Goal: Task Accomplishment & Management: Complete application form

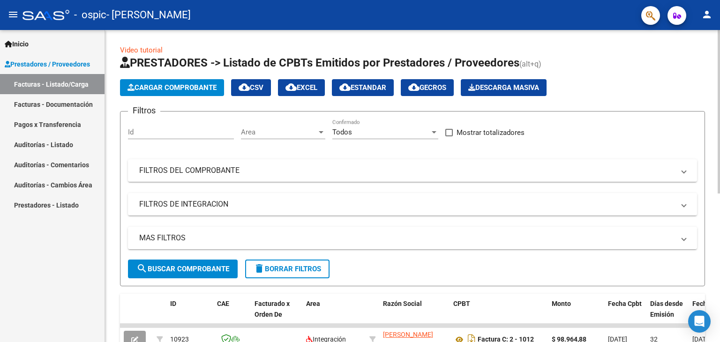
click at [188, 87] on span "Cargar Comprobante" at bounding box center [172, 87] width 89 height 8
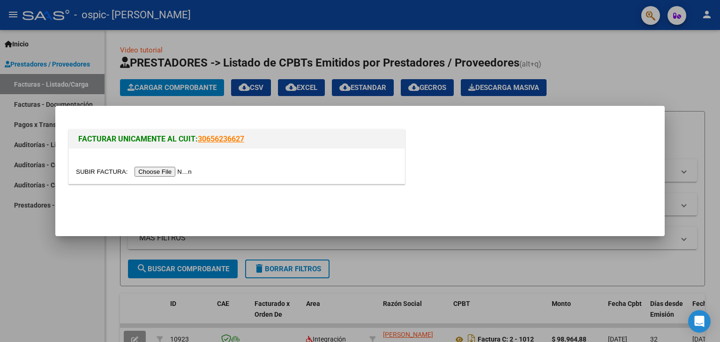
click at [159, 173] on input "file" at bounding box center [135, 172] width 119 height 10
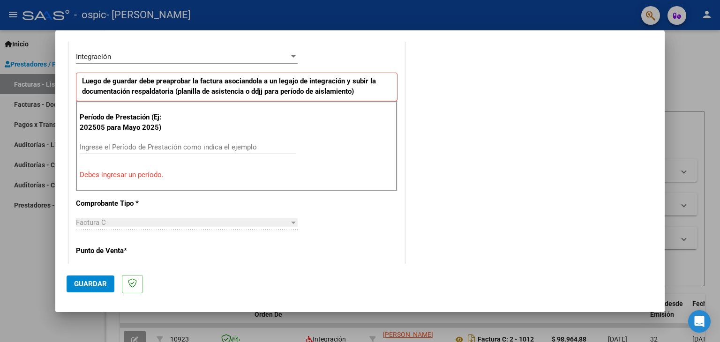
scroll to position [234, 0]
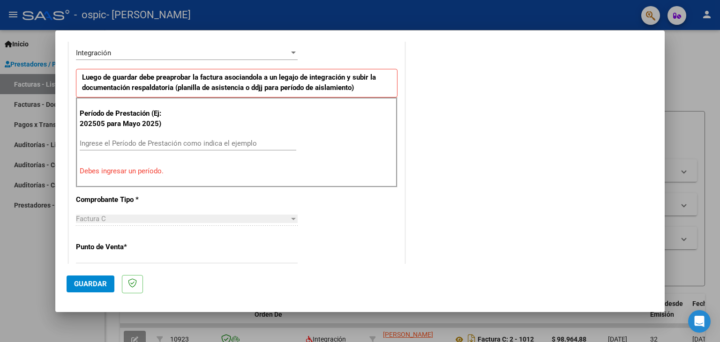
click at [149, 141] on input "Ingrese el Período de Prestación como indica el ejemplo" at bounding box center [188, 143] width 217 height 8
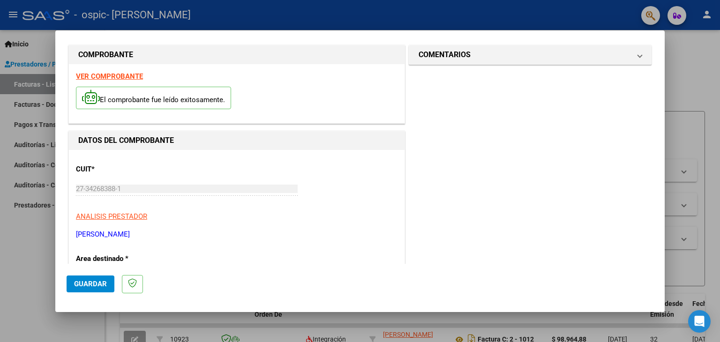
scroll to position [0, 0]
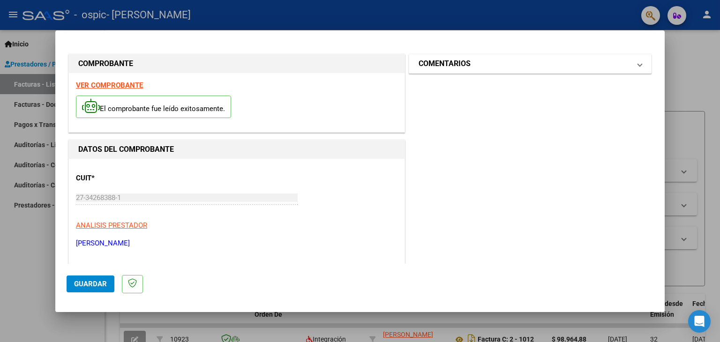
type input "202508"
click at [612, 62] on mat-panel-title "COMENTARIOS" at bounding box center [525, 63] width 212 height 11
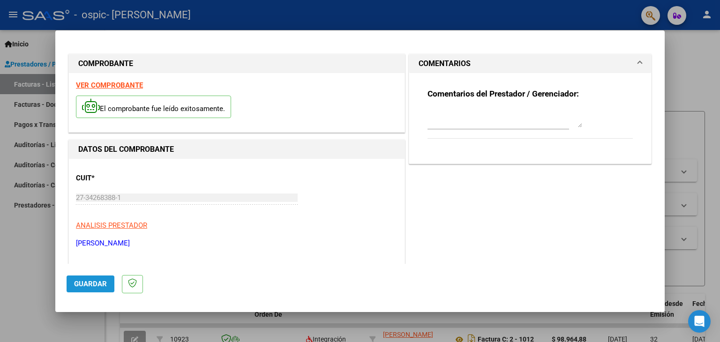
click at [78, 282] on span "Guardar" at bounding box center [90, 284] width 33 height 8
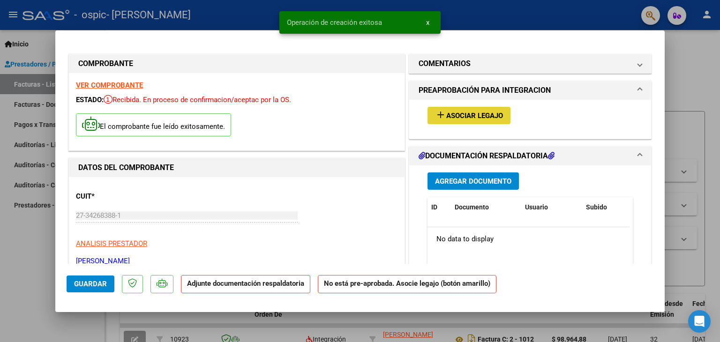
click at [478, 115] on span "Asociar Legajo" at bounding box center [474, 116] width 57 height 8
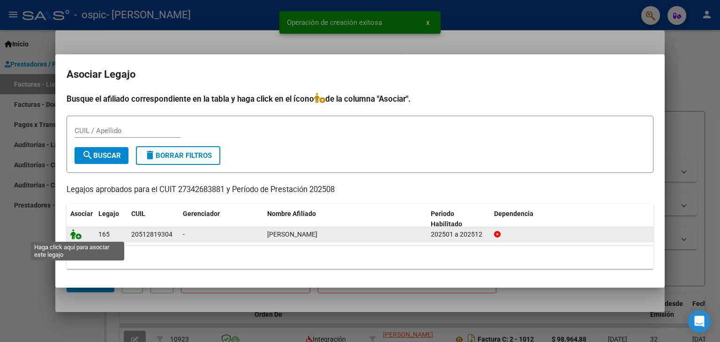
click at [76, 235] on icon at bounding box center [75, 234] width 11 height 10
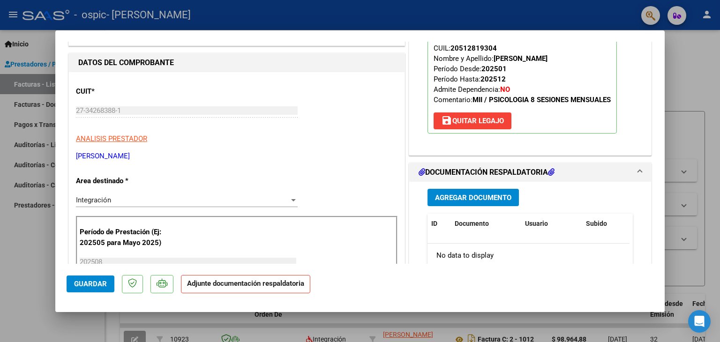
scroll to position [141, 0]
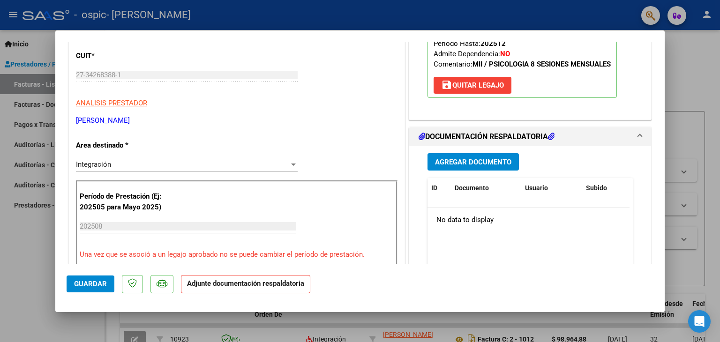
click at [482, 162] on span "Agregar Documento" at bounding box center [473, 162] width 76 height 8
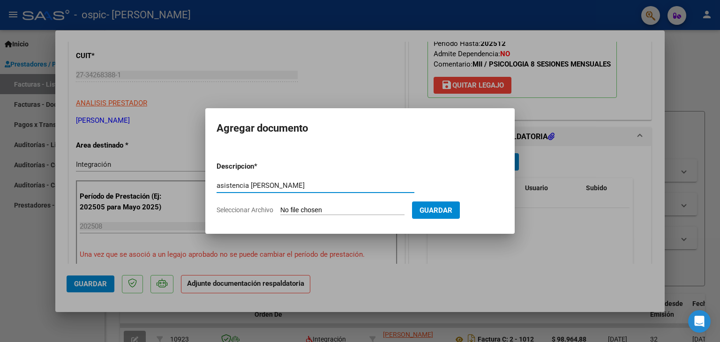
type input "asistencia [PERSON_NAME]"
click at [385, 207] on input "Seleccionar Archivo" at bounding box center [342, 210] width 124 height 9
type input "C:\fakepath\asistencia [PERSON_NAME].pdf"
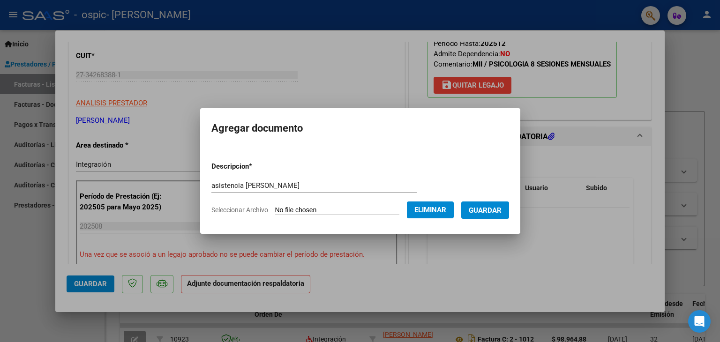
click at [486, 214] on span "Guardar" at bounding box center [485, 210] width 33 height 8
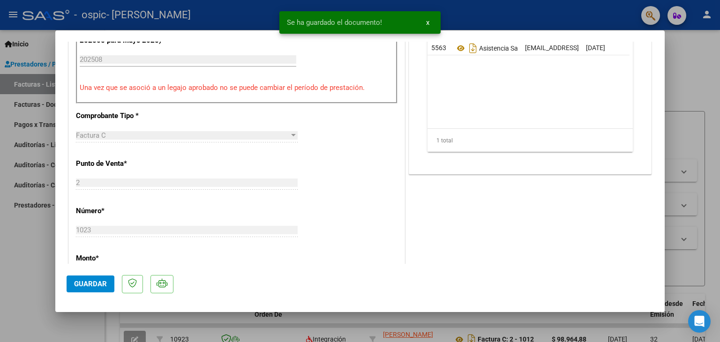
scroll to position [328, 0]
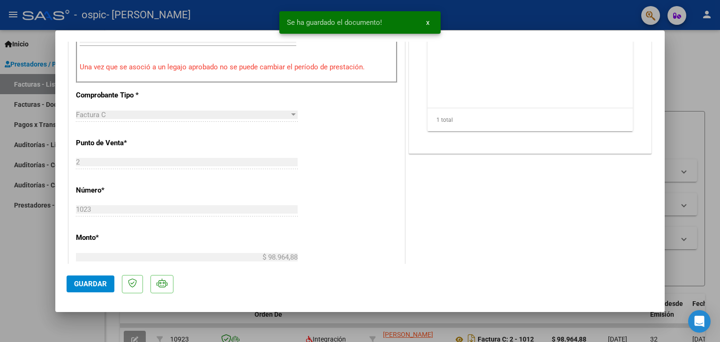
click at [90, 282] on span "Guardar" at bounding box center [90, 284] width 33 height 8
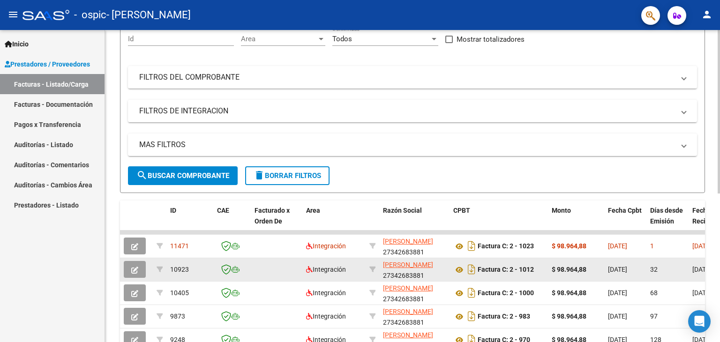
scroll to position [94, 0]
